Goal: Find specific page/section: Find specific page/section

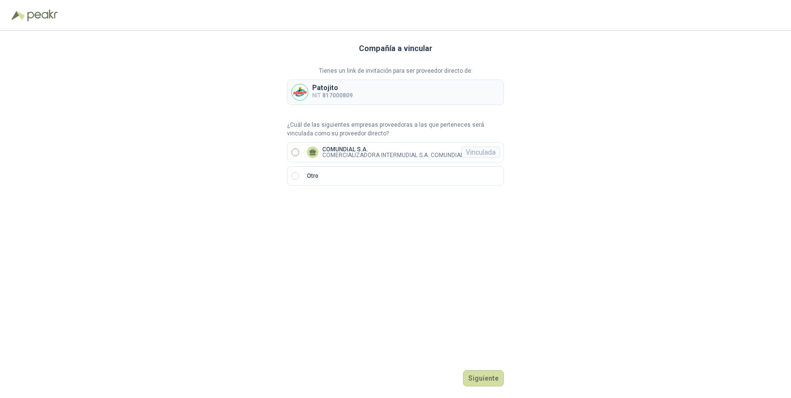
click at [354, 147] on p "COMUNDIAL S.A." at bounding box center [392, 150] width 141 height 6
click at [483, 148] on div "Vinculada" at bounding box center [481, 153] width 39 height 12
drag, startPoint x: 495, startPoint y: 377, endPoint x: 496, endPoint y: 316, distance: 61.2
click at [495, 377] on button "Ingresar" at bounding box center [485, 378] width 38 height 16
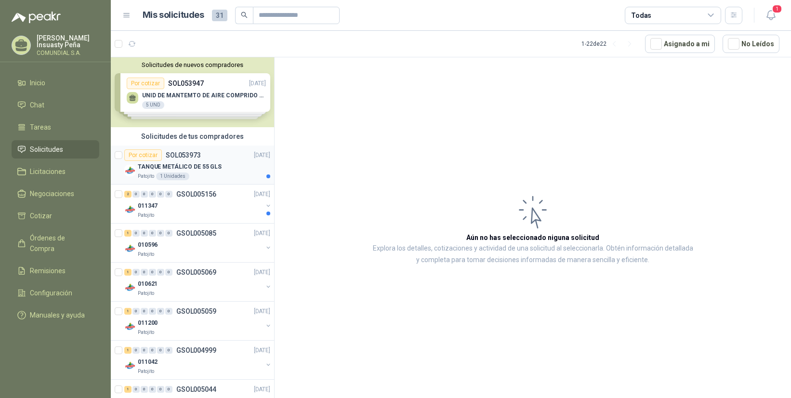
click at [212, 166] on p "TANQUE METÁLICO DE 55 GLS" at bounding box center [180, 166] width 84 height 9
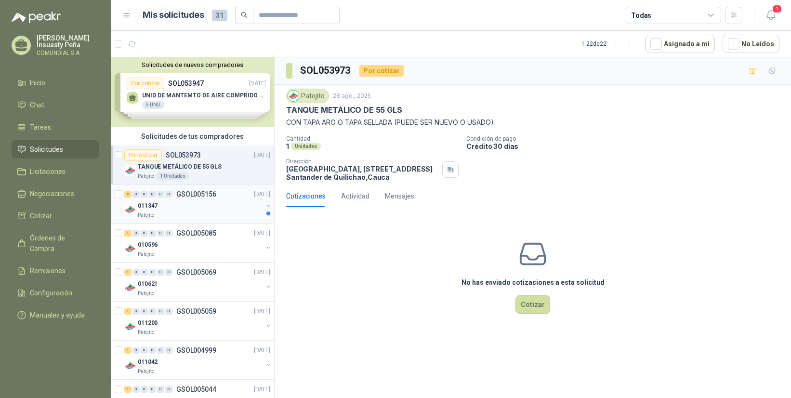
click at [218, 199] on div "2 0 0 0 0 0 GSOL005156 [DATE]" at bounding box center [198, 194] width 148 height 12
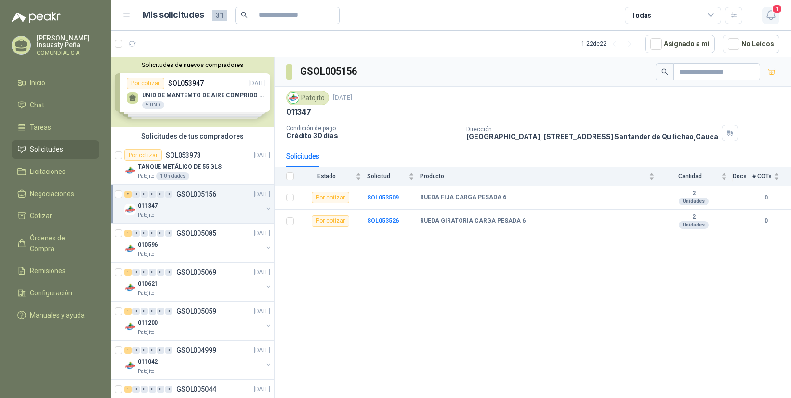
click at [772, 14] on icon "button" at bounding box center [771, 15] width 12 height 12
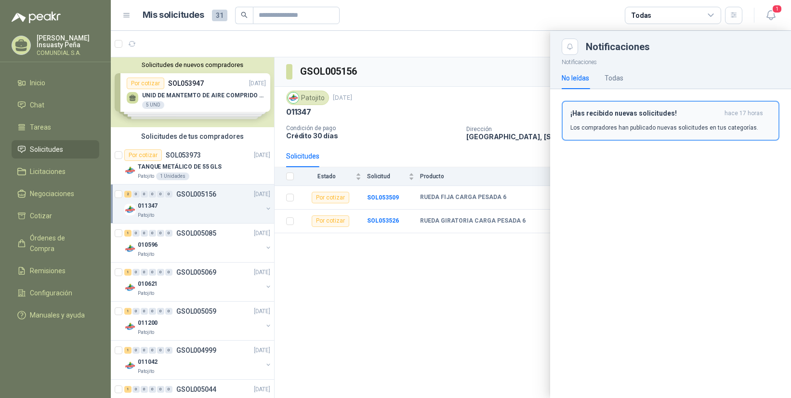
click at [625, 113] on h3 "¡Has recibido nuevas solicitudes!" at bounding box center [646, 113] width 150 height 8
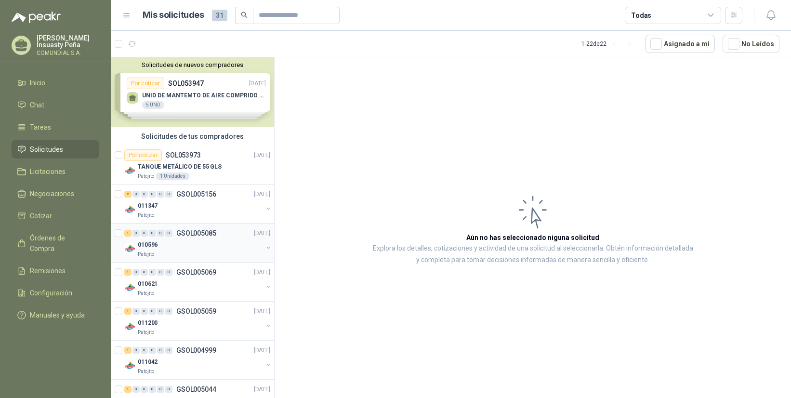
click at [196, 235] on p "GSOL005085" at bounding box center [196, 233] width 40 height 7
